Goal: Communication & Community: Share content

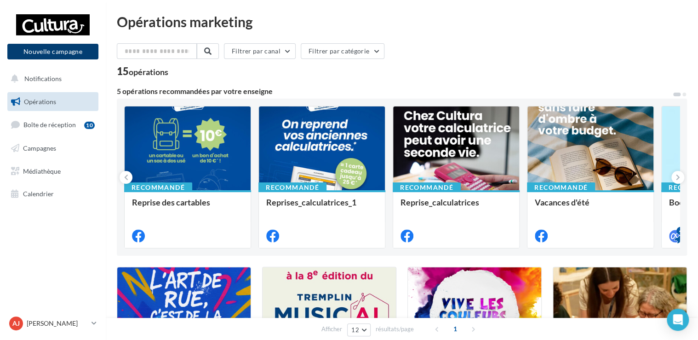
click at [77, 51] on button "Nouvelle campagne" at bounding box center [52, 52] width 91 height 16
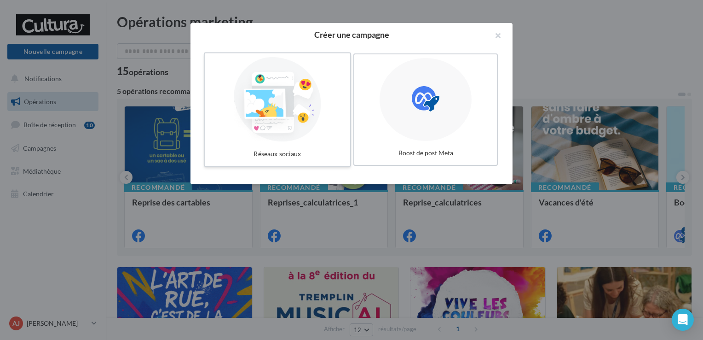
click at [300, 128] on div at bounding box center [277, 99] width 138 height 85
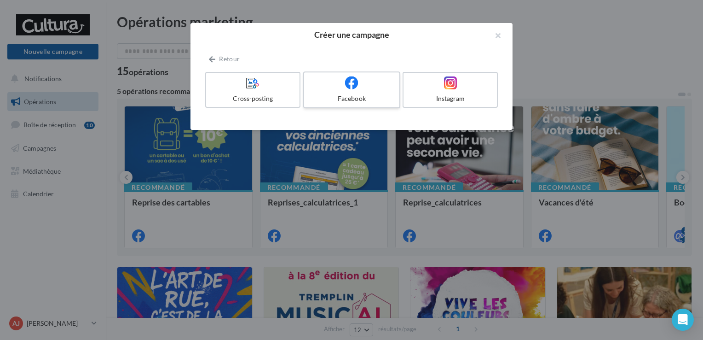
click at [324, 99] on div "Facebook" at bounding box center [351, 98] width 87 height 9
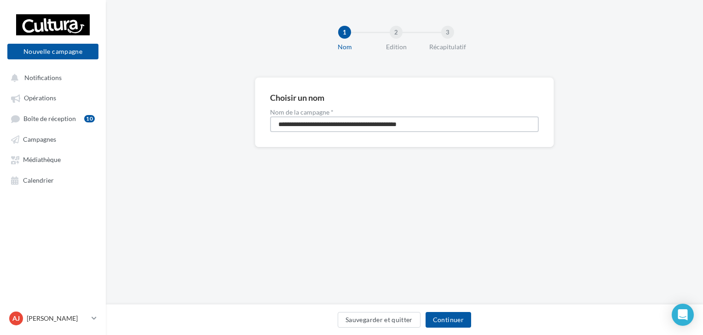
drag, startPoint x: 458, startPoint y: 123, endPoint x: 239, endPoint y: 99, distance: 220.2
click at [239, 99] on div "**********" at bounding box center [404, 126] width 597 height 99
type input "**********"
click at [438, 316] on button "Continuer" at bounding box center [449, 320] width 46 height 16
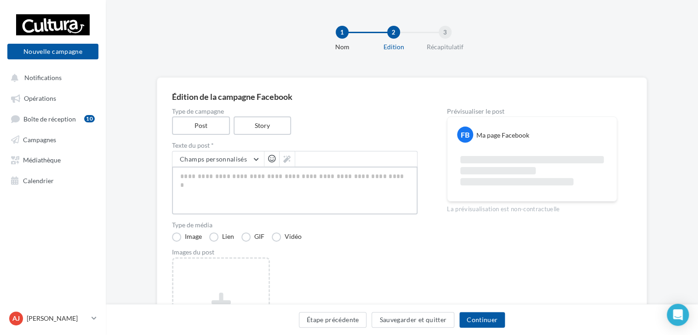
click at [259, 170] on textarea at bounding box center [295, 191] width 246 height 48
paste textarea "**********"
type textarea "**********"
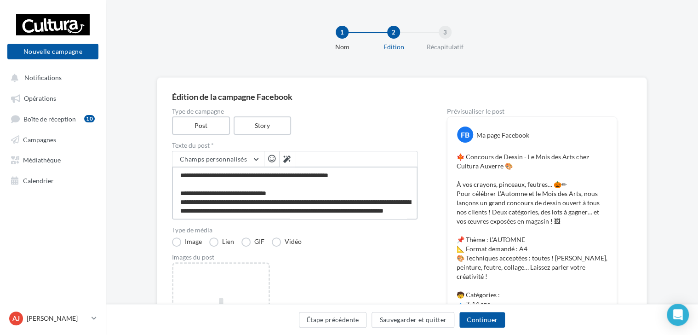
type textarea "**********"
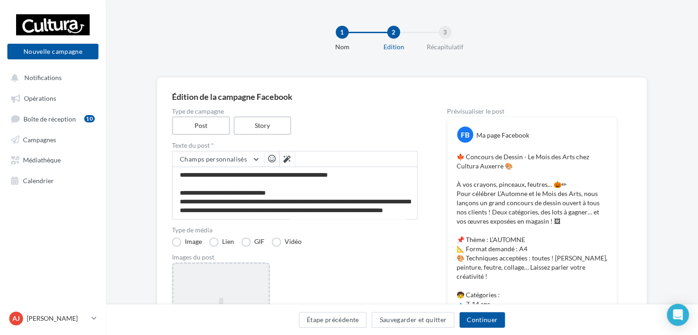
click at [191, 284] on div "Ajouter une image Format: png, jpg" at bounding box center [221, 322] width 98 height 120
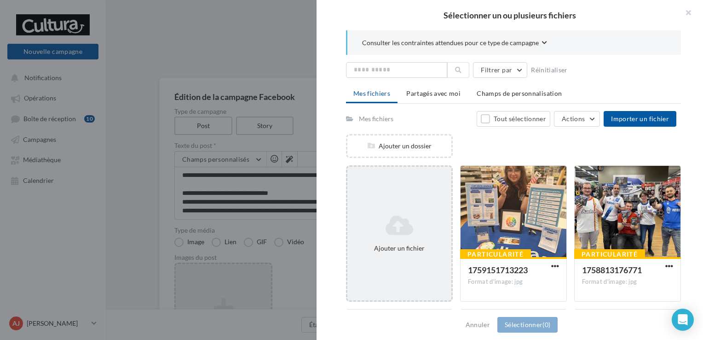
click at [407, 218] on icon at bounding box center [399, 225] width 97 height 22
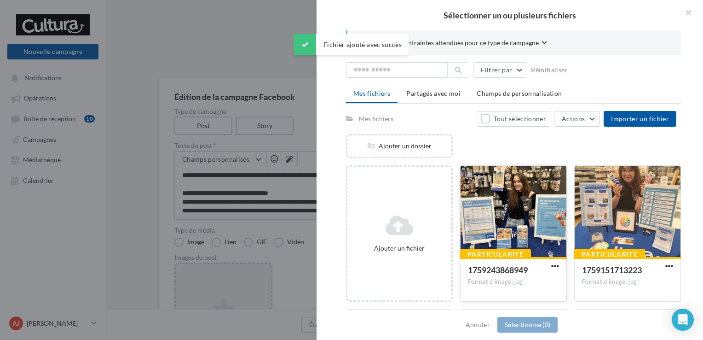
click at [474, 225] on div at bounding box center [514, 212] width 106 height 92
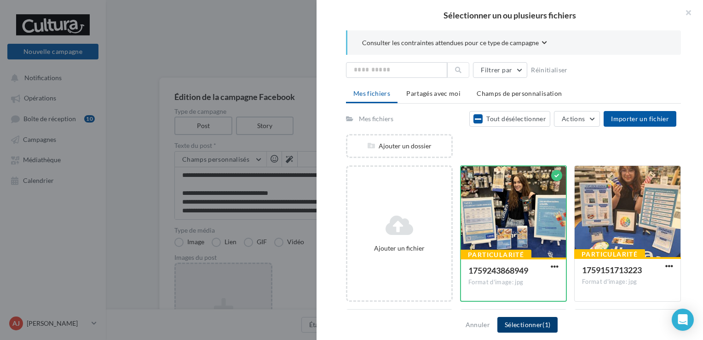
click at [520, 323] on button "Sélectionner (1)" at bounding box center [527, 325] width 60 height 16
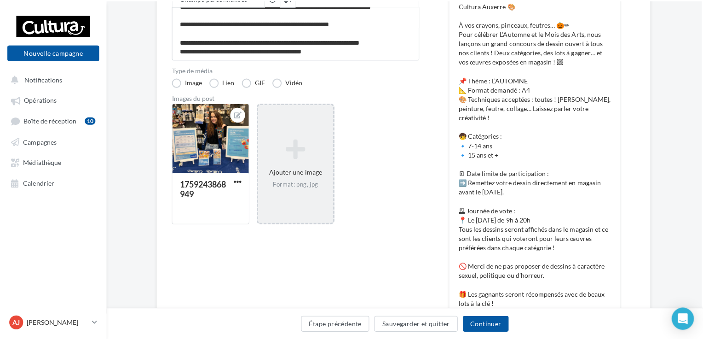
scroll to position [160, 1]
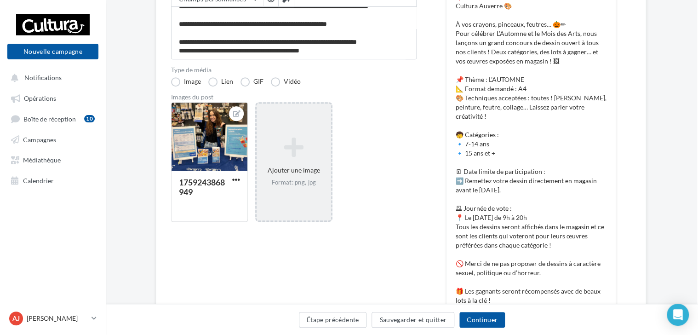
click at [306, 138] on icon at bounding box center [293, 147] width 67 height 22
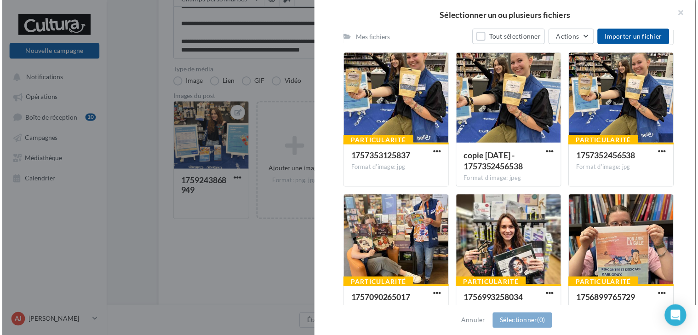
scroll to position [686, 0]
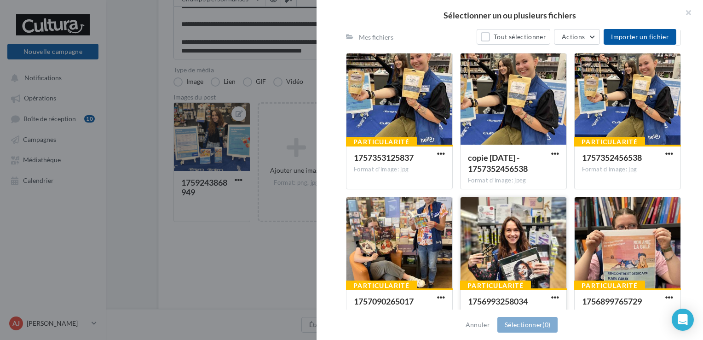
click at [510, 250] on div at bounding box center [514, 243] width 106 height 92
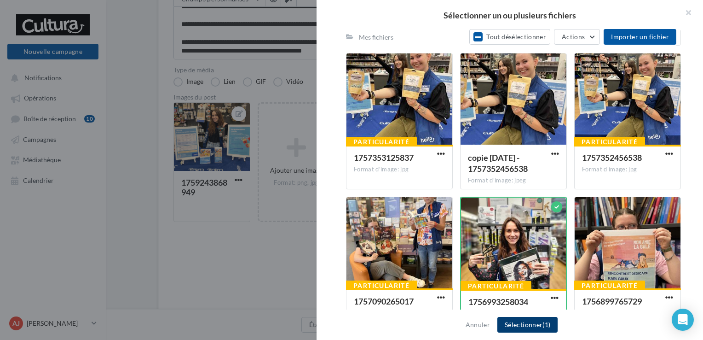
click at [526, 328] on button "Sélectionner (1)" at bounding box center [527, 325] width 60 height 16
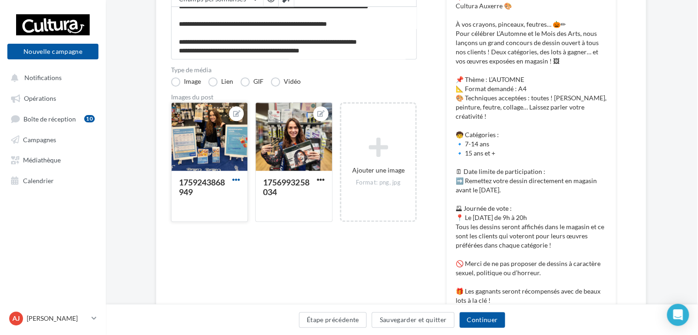
click at [234, 178] on span "button" at bounding box center [236, 180] width 8 height 8
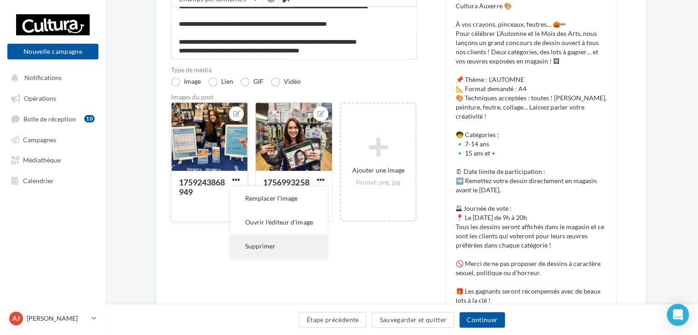
click at [263, 247] on button "Supprimer" at bounding box center [278, 246] width 97 height 24
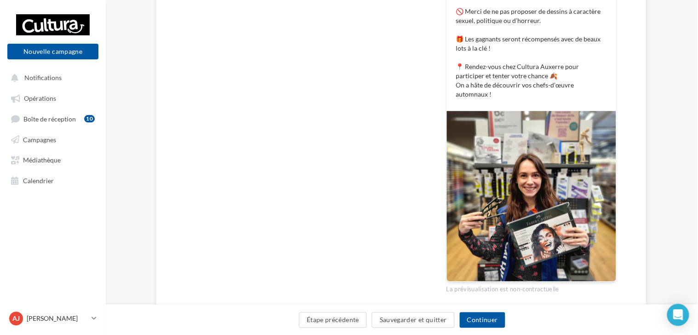
scroll to position [438, 1]
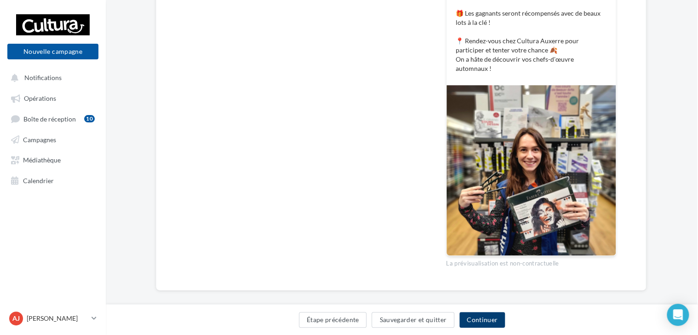
click at [486, 319] on button "Continuer" at bounding box center [483, 320] width 46 height 16
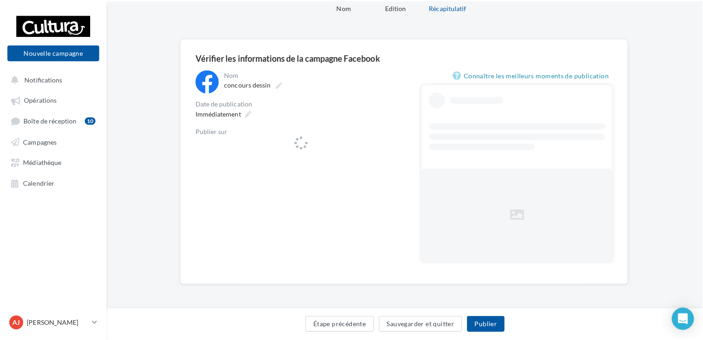
scroll to position [0, 1]
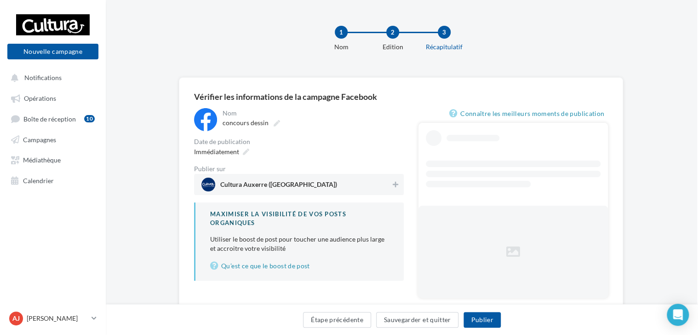
click at [339, 190] on span "Cultura Auxerre (Auxerre)" at bounding box center [297, 185] width 190 height 14
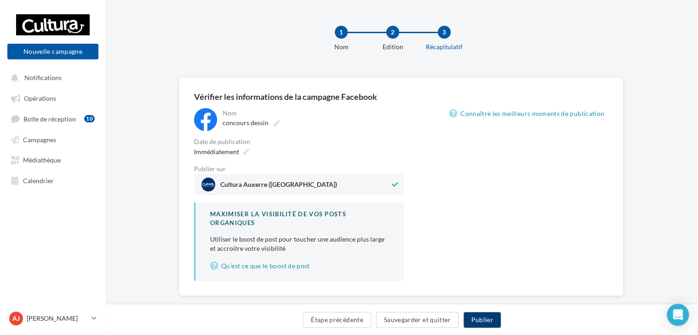
click at [488, 318] on button "Publier" at bounding box center [482, 320] width 37 height 16
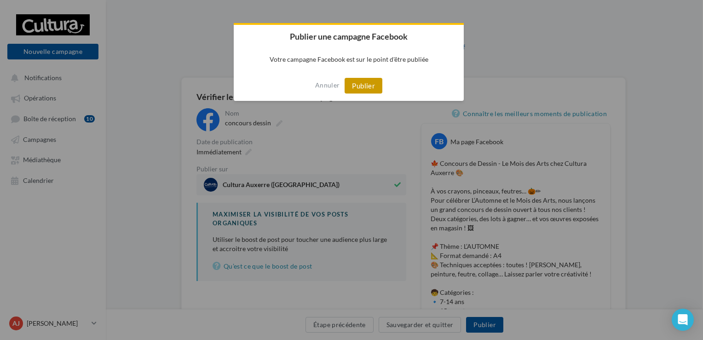
click at [363, 84] on button "Publier" at bounding box center [364, 86] width 38 height 16
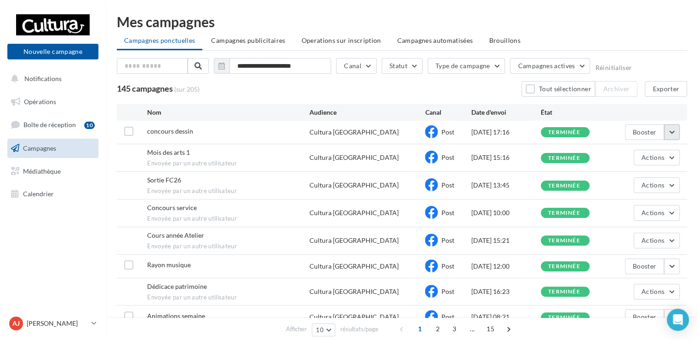
click at [674, 138] on button "button" at bounding box center [672, 132] width 16 height 16
click at [242, 128] on div "concours dessin" at bounding box center [228, 133] width 162 height 12
click at [50, 176] on link "Médiathèque" at bounding box center [53, 170] width 95 height 19
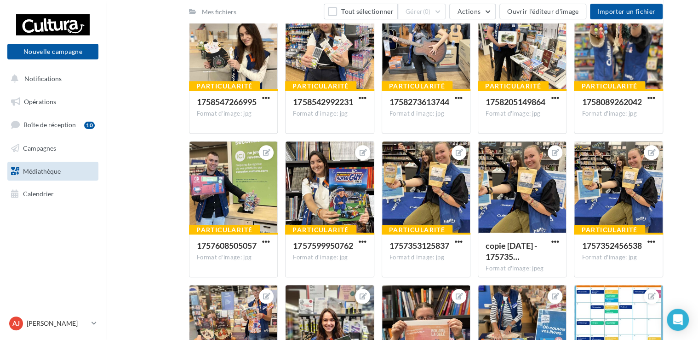
scroll to position [339, 0]
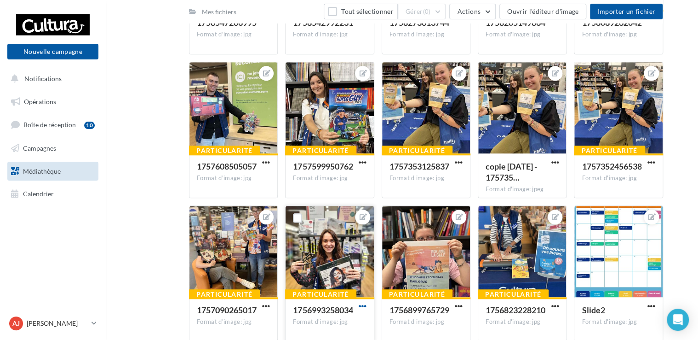
click at [361, 306] on span "button" at bounding box center [363, 306] width 8 height 8
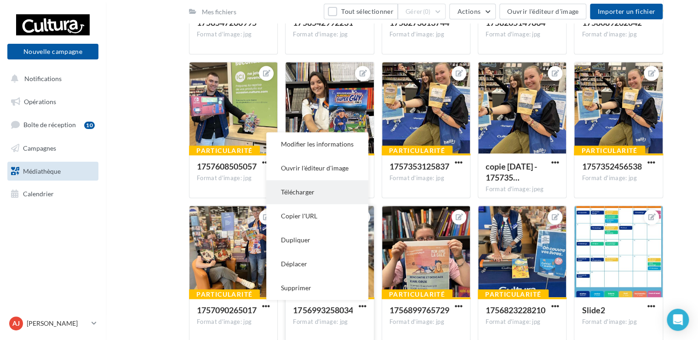
click at [320, 186] on button "Télécharger" at bounding box center [317, 192] width 102 height 24
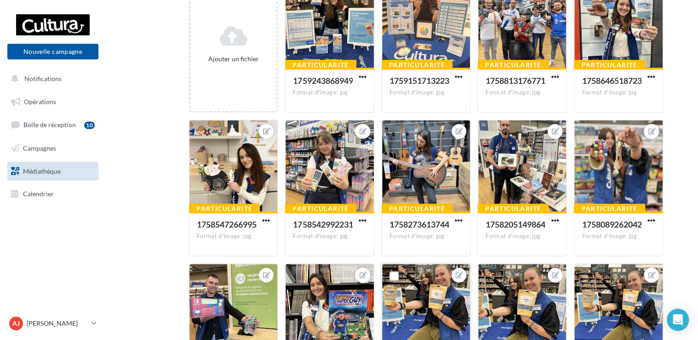
scroll to position [0, 0]
